Goal: Transaction & Acquisition: Purchase product/service

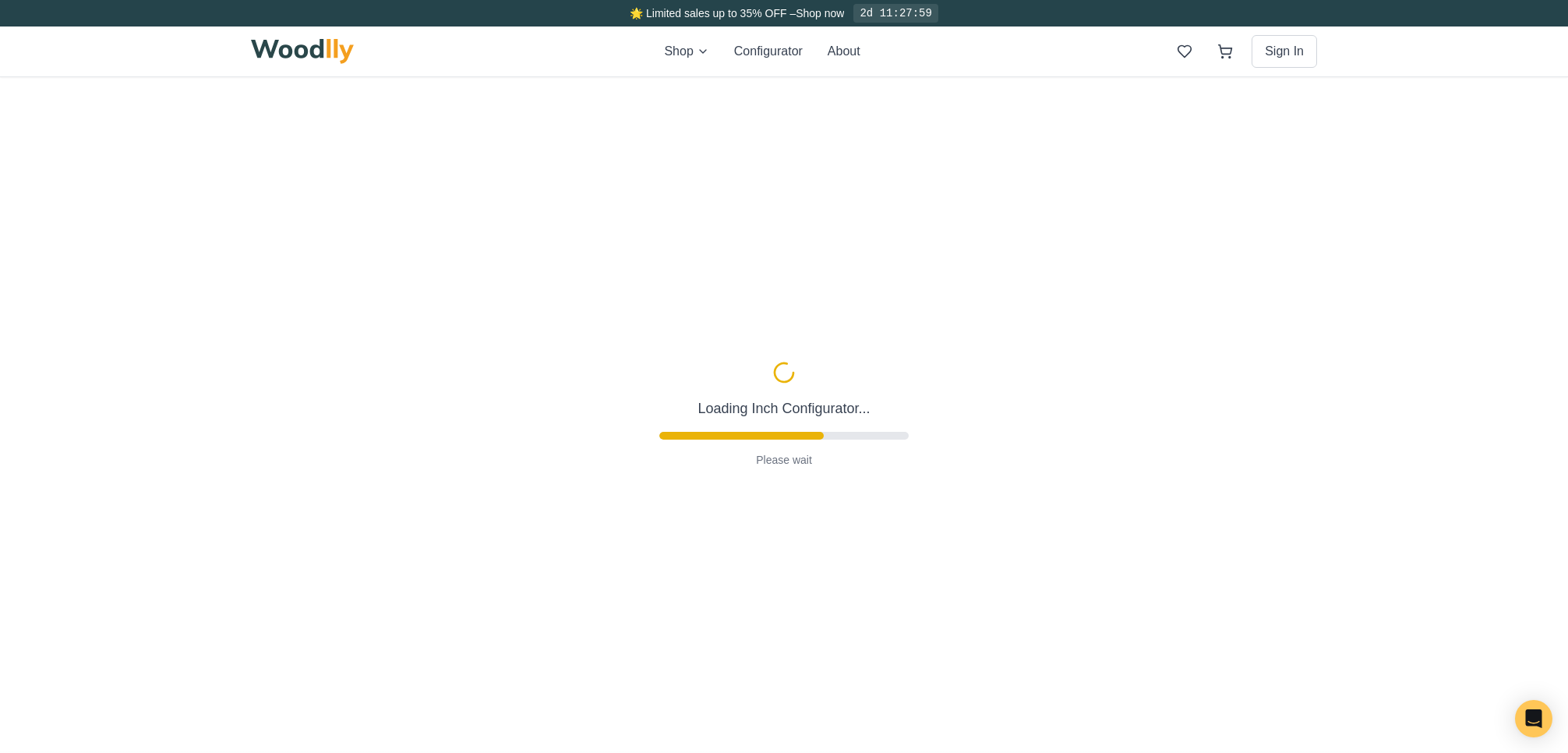
type input "72"
type input "2"
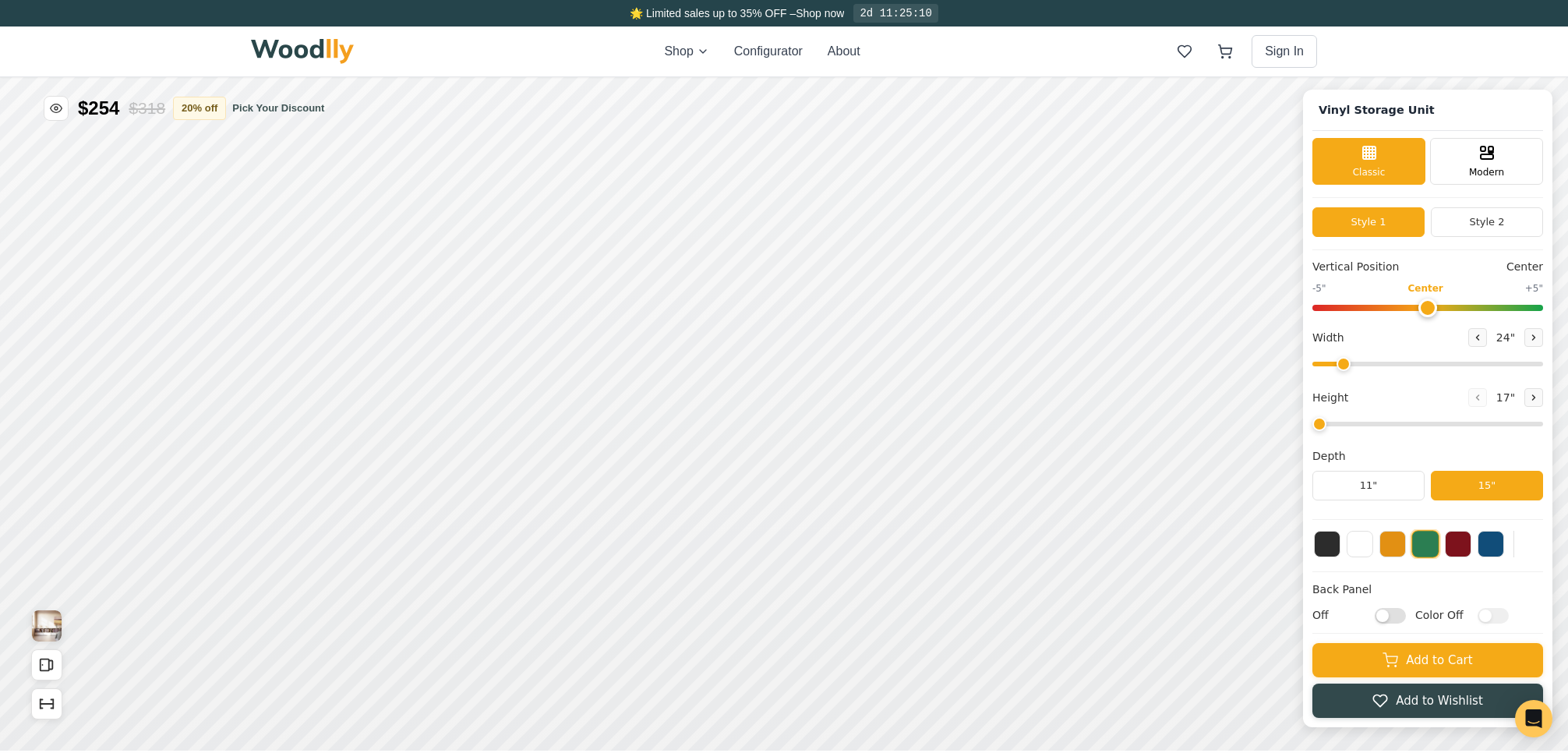
type input "72"
type input "2"
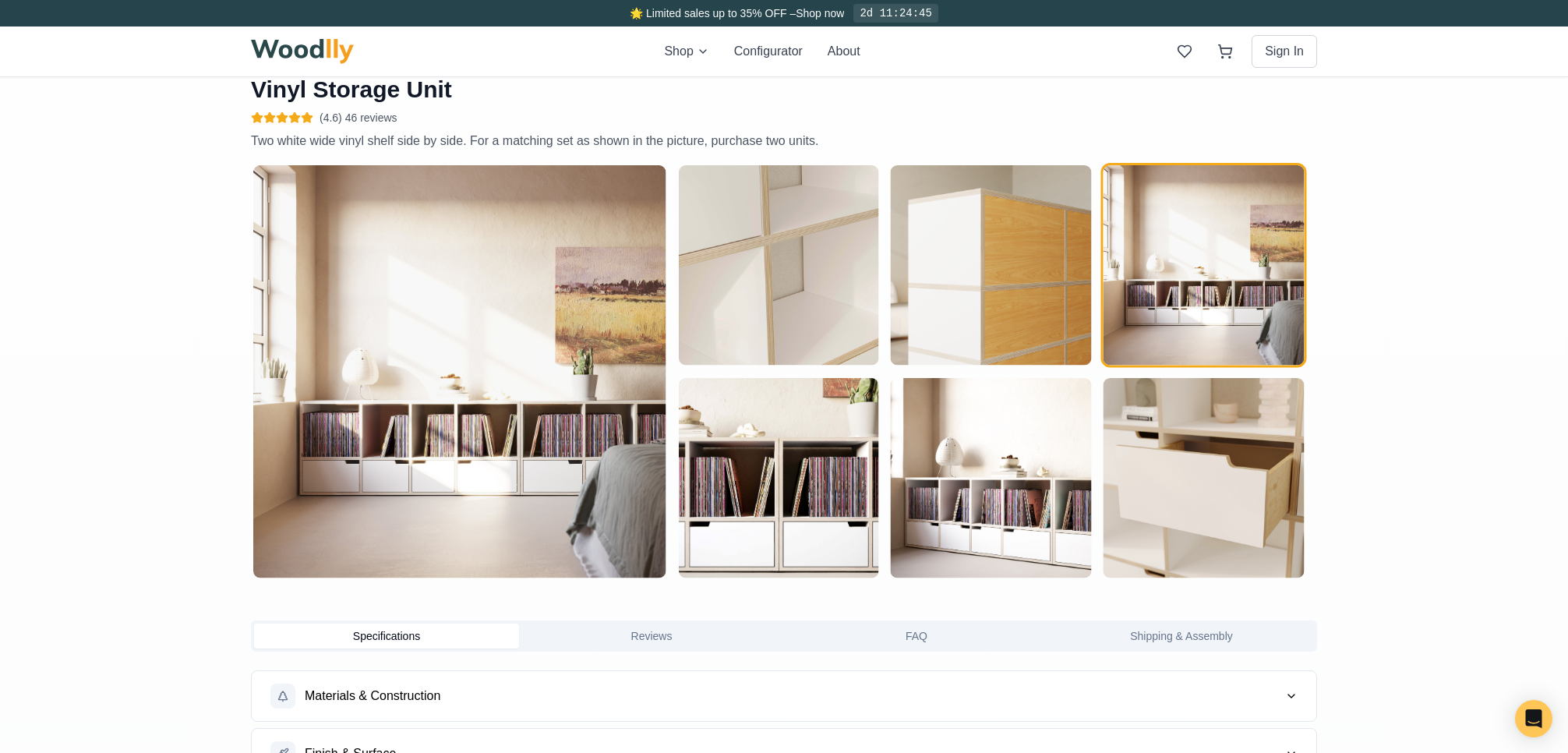
scroll to position [730, 0]
